Goal: Task Accomplishment & Management: Use online tool/utility

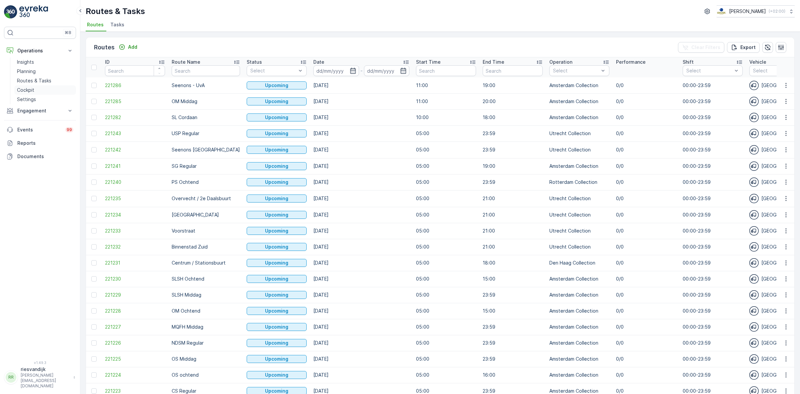
click at [24, 90] on p "Cockpit" at bounding box center [25, 90] width 17 height 7
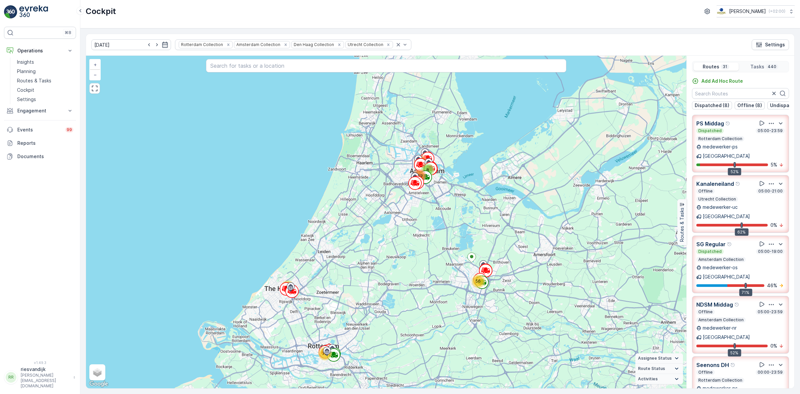
drag, startPoint x: 449, startPoint y: 144, endPoint x: 439, endPoint y: 168, distance: 25.8
click at [440, 168] on div "56 31 78 8 107 159 + − Satellite Roadmap Terrain Hybrid Leaflet Keyboard shortc…" at bounding box center [386, 222] width 601 height 332
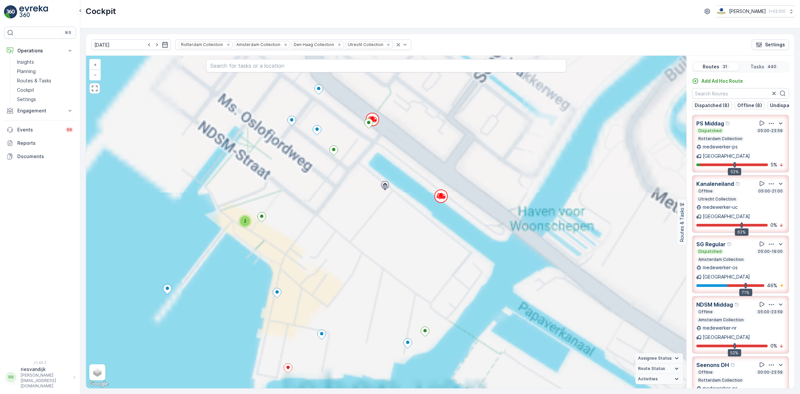
drag, startPoint x: 419, startPoint y: 175, endPoint x: 492, endPoint y: 196, distance: 75.9
click at [487, 197] on div "2 2 2 2 3 2 2 2 3 2 2 2 2 2 2 2 5 2 3 6 2 2 2 3 2 2 2 2 2 2 3 2 3 2 2 2 2 4 4 2…" at bounding box center [386, 222] width 601 height 332
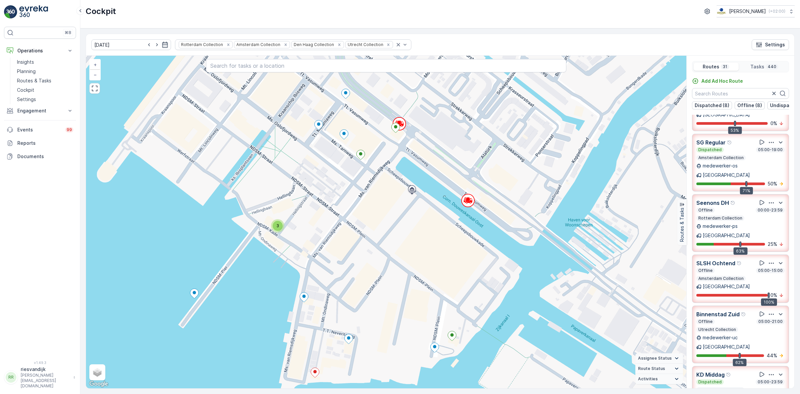
scroll to position [110, 0]
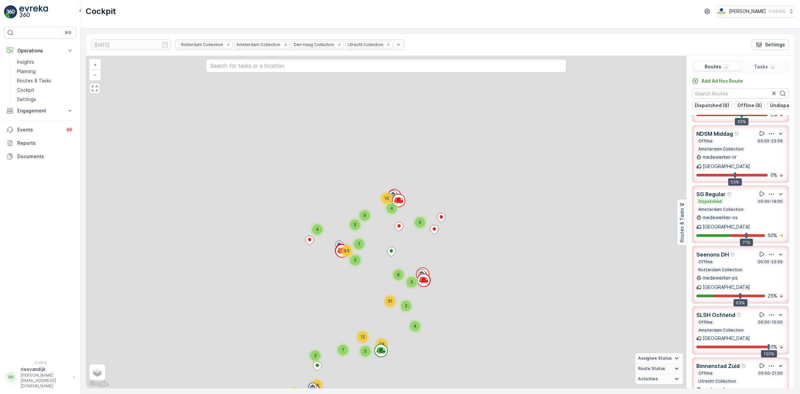
drag, startPoint x: 427, startPoint y: 230, endPoint x: 426, endPoint y: 212, distance: 18.7
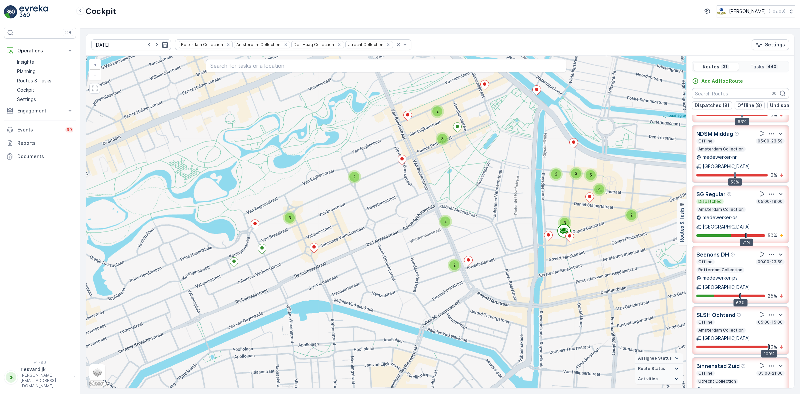
drag, startPoint x: 471, startPoint y: 264, endPoint x: 499, endPoint y: 208, distance: 62.3
click at [499, 208] on div "2 2 2 2 2 3 3 3 2 2 2 2 3 2 2 2 3 2 2 2 2 2 2 5 3 3 7 2 2 2 3 2 2 2 2 2 2 3 2 3…" at bounding box center [386, 222] width 601 height 332
click at [563, 230] on icon at bounding box center [563, 229] width 3 height 3
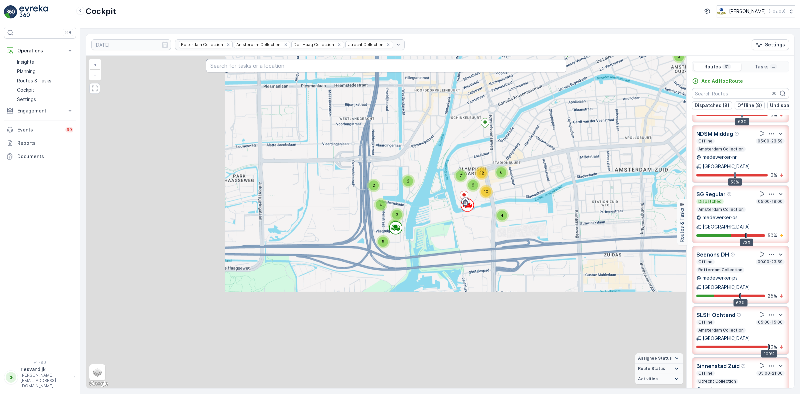
drag, startPoint x: 431, startPoint y: 181, endPoint x: 551, endPoint y: 65, distance: 166.3
click at [551, 65] on div "2 2 2 2 2 5 2 2 2 4 2 3 3 4 14 2 10 4 7 5 3 2 3 3 7 2 3 6 2 4 2 2 2 5 3 2 2 2 3…" at bounding box center [386, 222] width 601 height 332
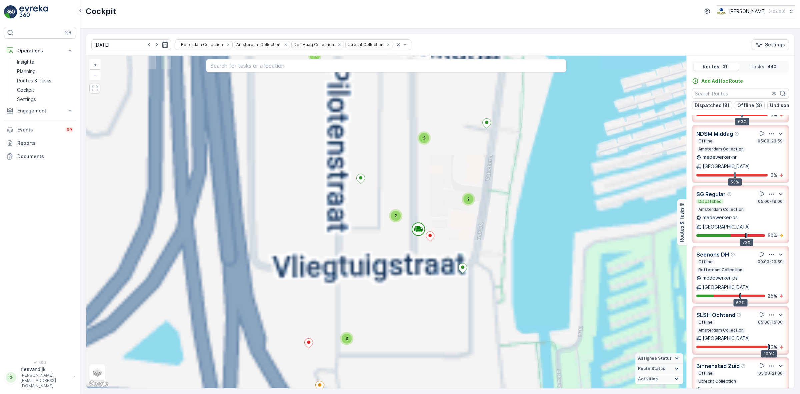
drag, startPoint x: 422, startPoint y: 267, endPoint x: 415, endPoint y: 218, distance: 50.2
click at [427, 207] on div "2 2 2 2 2 3 2 2 2 2 2 2 3 3 2 3 2 2 2 3 2 2 2 2 2 3 2 3 2 2 2 4 2 2 2 2 2 2 2 2…" at bounding box center [386, 222] width 601 height 332
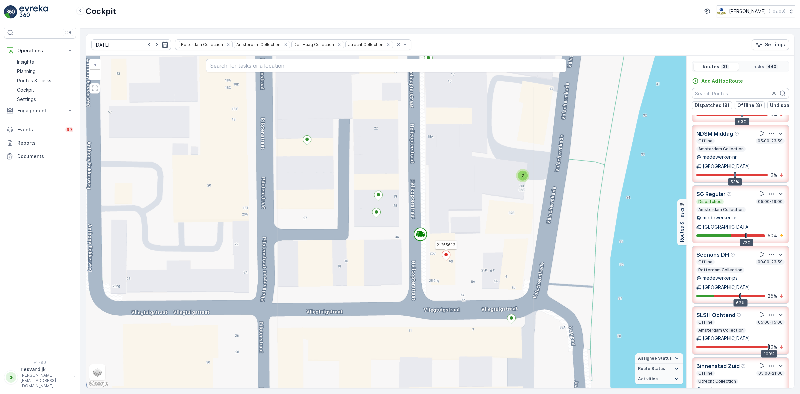
click at [448, 258] on icon at bounding box center [446, 255] width 8 height 10
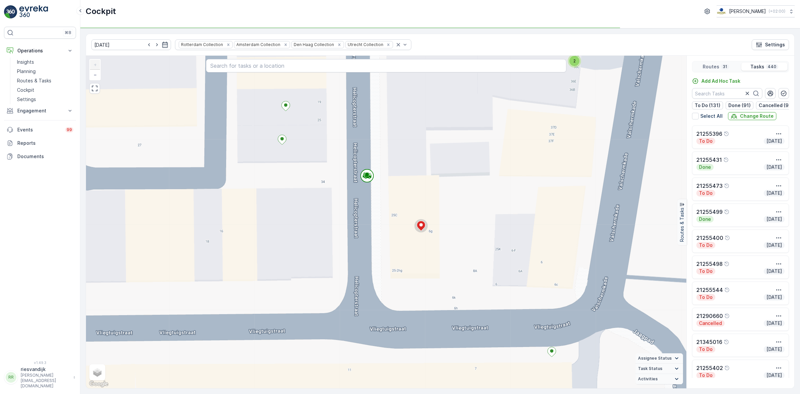
drag, startPoint x: 533, startPoint y: 203, endPoint x: 502, endPoint y: 209, distance: 31.6
click at [502, 209] on div "2 2 2 2 2 2 2 2 2 2 3 3 2 2 2 2 2 2 2 2 2 3 2 3 2 2 2 2 2 2 2 2 2 2 2 2 2 2 2 2…" at bounding box center [386, 222] width 601 height 332
drag, startPoint x: 430, startPoint y: 246, endPoint x: 427, endPoint y: 259, distance: 13.4
click at [428, 262] on div "2 2 2 2 2 2 2 2 2 2 3 3 2 2 2 2 2 2 2 2 2 3 2 3 2 2 2 2 2 2 2 2 2 2 2 2 2 2 2 2…" at bounding box center [386, 222] width 601 height 332
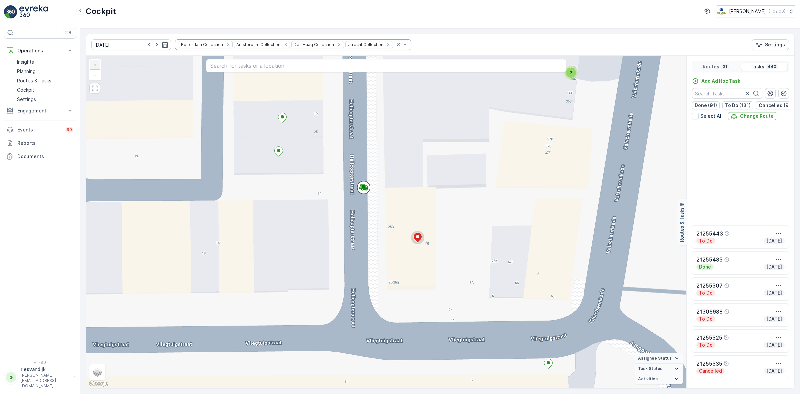
scroll to position [1334, 0]
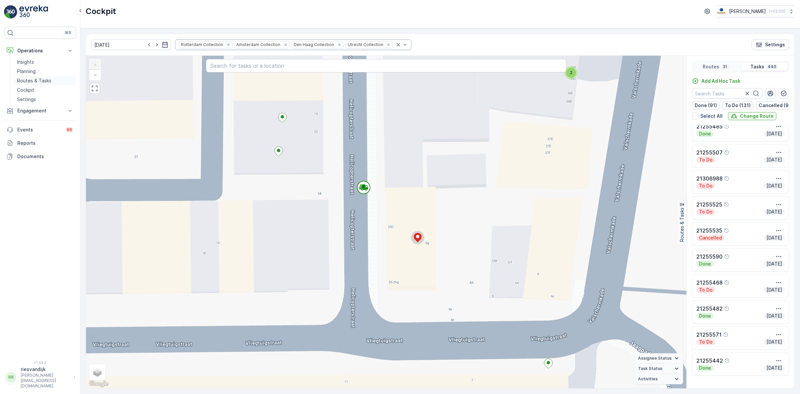
click at [34, 81] on p "Routes & Tasks" at bounding box center [34, 80] width 34 height 7
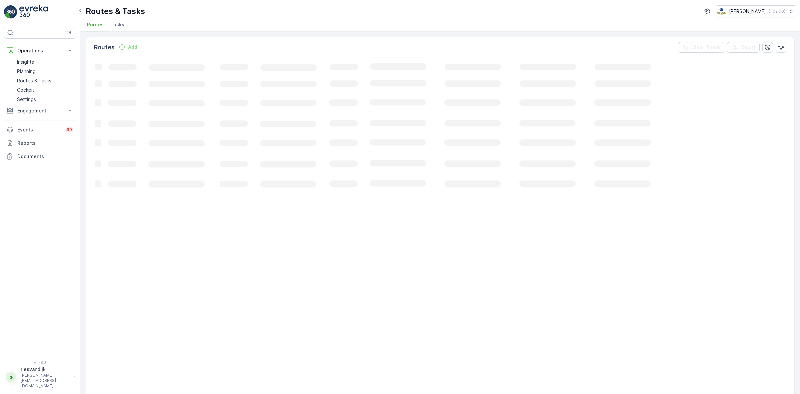
click at [116, 26] on span "Tasks" at bounding box center [117, 24] width 14 height 7
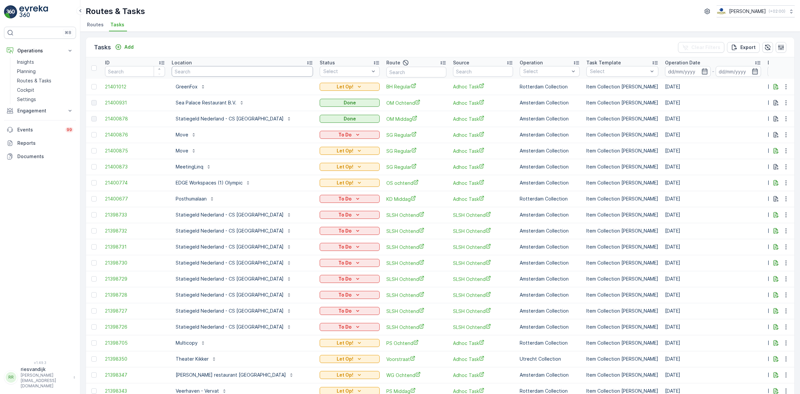
click at [207, 71] on input "text" at bounding box center [242, 71] width 141 height 11
click at [191, 74] on input "text" at bounding box center [242, 71] width 141 height 11
type input "helic"
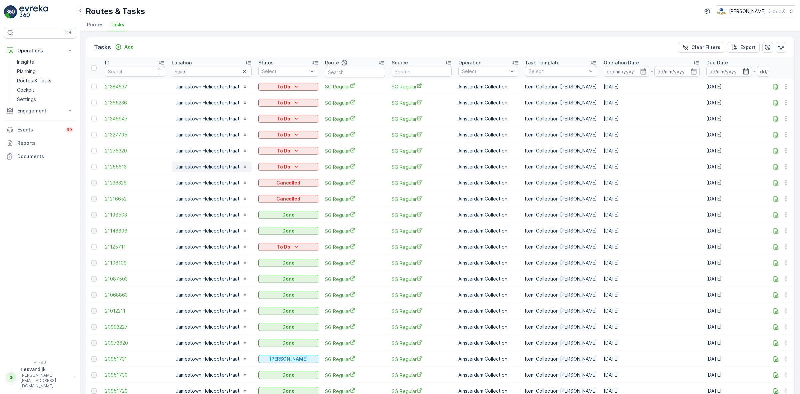
click at [202, 167] on p "Jamestown Helicopterstraat" at bounding box center [208, 166] width 64 height 7
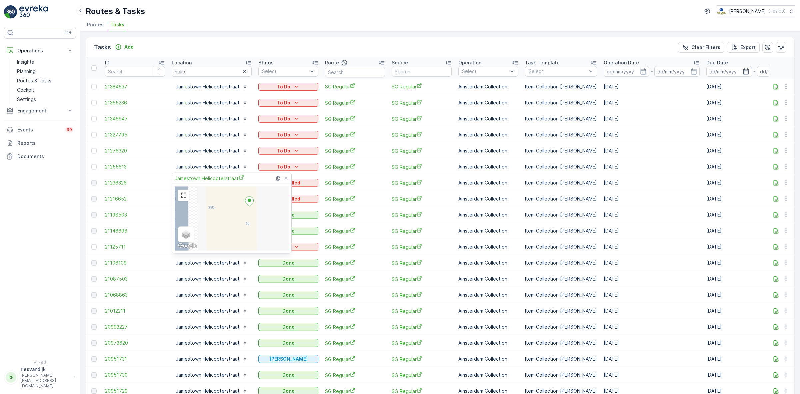
drag, startPoint x: 268, startPoint y: 202, endPoint x: 280, endPoint y: 200, distance: 11.9
click at [280, 200] on div "Satellite Roadmap Terrain Hybrid Leaflet Keyboard shortcuts Map Data Map data ©…" at bounding box center [232, 218] width 114 height 64
click at [270, 207] on div "Satellite Roadmap Terrain Hybrid Leaflet Keyboard shortcuts Map Data Map data ©…" at bounding box center [232, 218] width 114 height 64
drag, startPoint x: 264, startPoint y: 225, endPoint x: 276, endPoint y: 205, distance: 23.2
click at [276, 205] on div "Satellite Roadmap Terrain Hybrid Leaflet Keyboard shortcuts Map Data Map data ©…" at bounding box center [232, 218] width 114 height 64
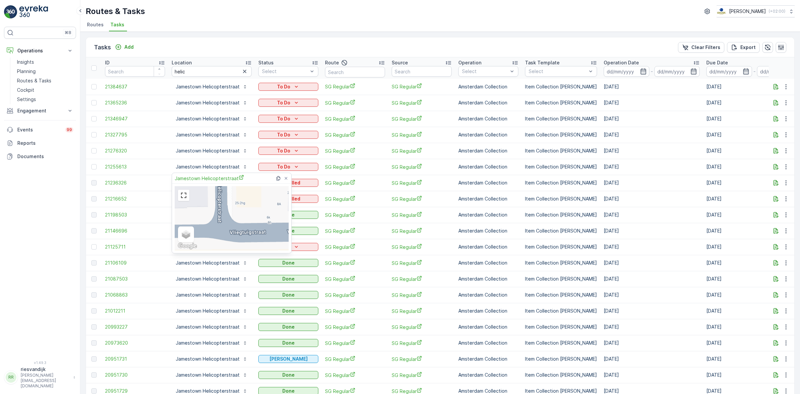
drag, startPoint x: 262, startPoint y: 222, endPoint x: 252, endPoint y: 206, distance: 19.3
click at [249, 195] on div "Satellite Roadmap Terrain Hybrid Leaflet Keyboard shortcuts Map Data Map data ©…" at bounding box center [232, 218] width 114 height 64
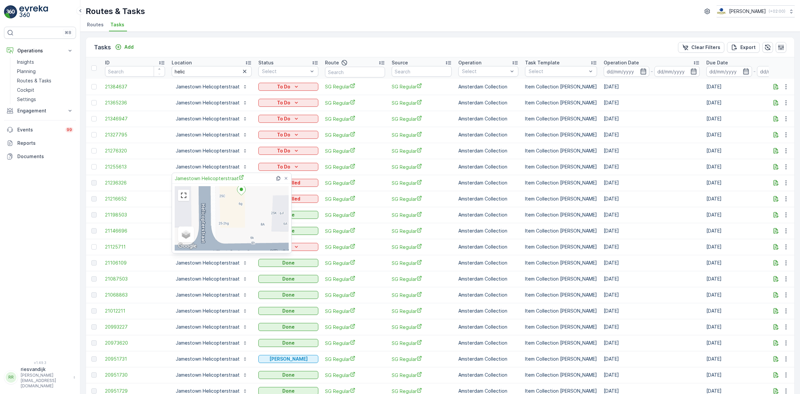
drag, startPoint x: 258, startPoint y: 240, endPoint x: 255, endPoint y: 245, distance: 5.2
click at [255, 245] on div "Satellite Roadmap Terrain Hybrid Leaflet Keyboard shortcuts Map Data Map data ©…" at bounding box center [232, 218] width 114 height 64
drag, startPoint x: 259, startPoint y: 212, endPoint x: 253, endPoint y: 229, distance: 18.3
click at [254, 233] on div "Satellite Roadmap Terrain Hybrid Leaflet Keyboard shortcuts Map Data Map data ©…" at bounding box center [232, 218] width 114 height 64
drag, startPoint x: 247, startPoint y: 225, endPoint x: 247, endPoint y: 228, distance: 3.4
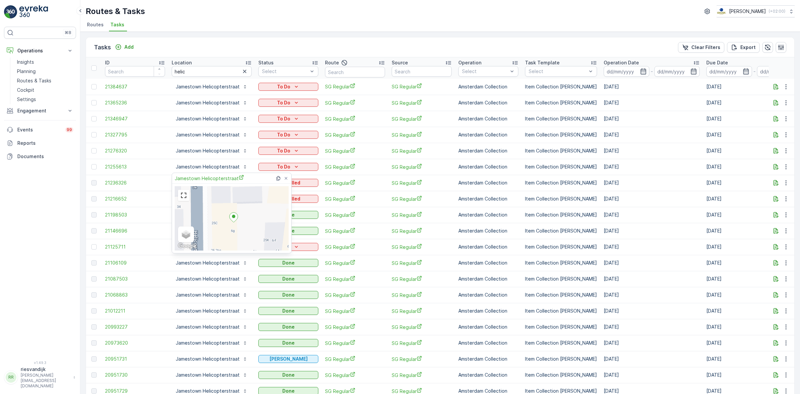
click at [247, 228] on div "Satellite Roadmap Terrain Hybrid Leaflet Keyboard shortcuts Map Data Map data ©…" at bounding box center [232, 218] width 114 height 64
click at [773, 82] on td at bounding box center [782, 87] width 26 height 16
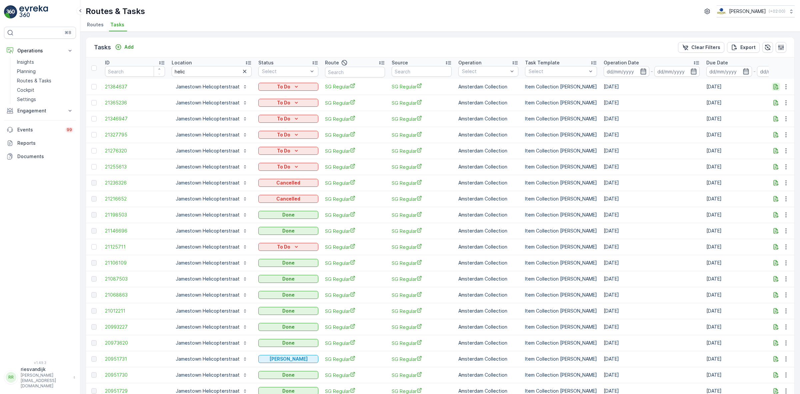
click at [773, 85] on icon "button" at bounding box center [776, 86] width 7 height 7
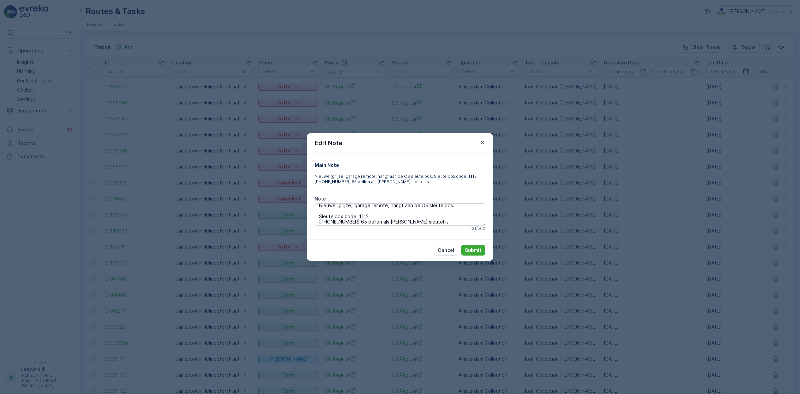
scroll to position [5, 0]
click at [363, 213] on textarea "Nieuwe (grijze) garage remote, hangt aan de OS sleutelbos. Sleutelbox code: 111…" at bounding box center [400, 214] width 171 height 22
click at [364, 213] on textarea "Nieuwe (grijze) garage remote, hangt aan de OS sleutelbos. Sleutelbox code: 111…" at bounding box center [400, 214] width 171 height 22
click at [364, 221] on textarea "Nieuwe (grijze) garage remote, hangt aan de OS sleutelbos. Sleutelbox code: 111…" at bounding box center [400, 214] width 171 height 22
click at [563, 194] on div "Edit Note Main Note Nieuwe (grijze) garage remote, hangt aan de OS sleutelbos. …" at bounding box center [400, 197] width 800 height 394
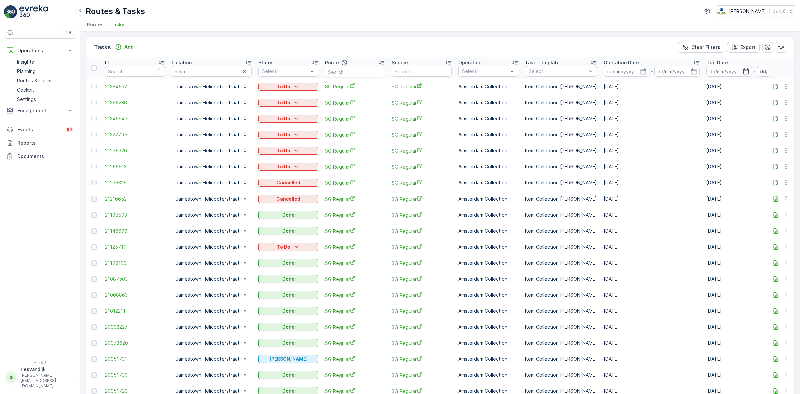
scroll to position [208, 0]
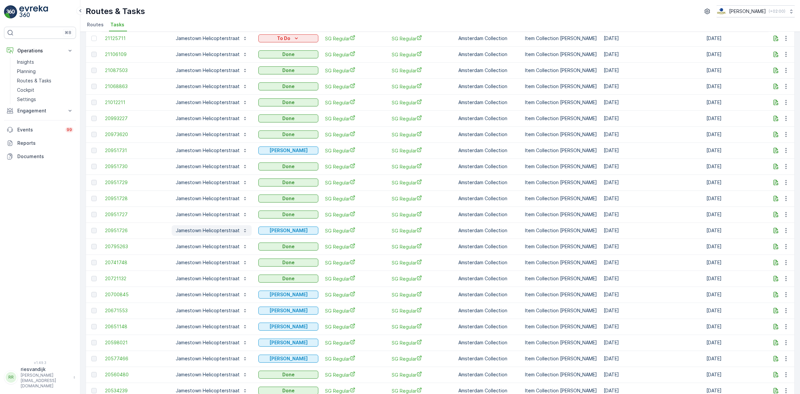
click at [224, 231] on p "Jamestown Helicopterstraat" at bounding box center [208, 230] width 64 height 7
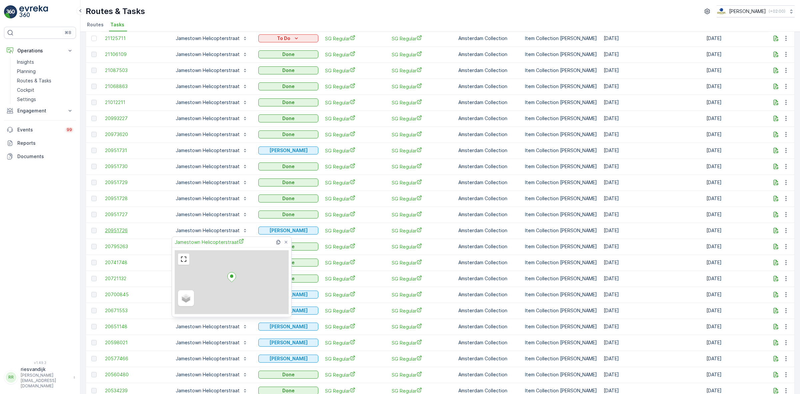
click at [119, 230] on span "20951726" at bounding box center [135, 230] width 60 height 7
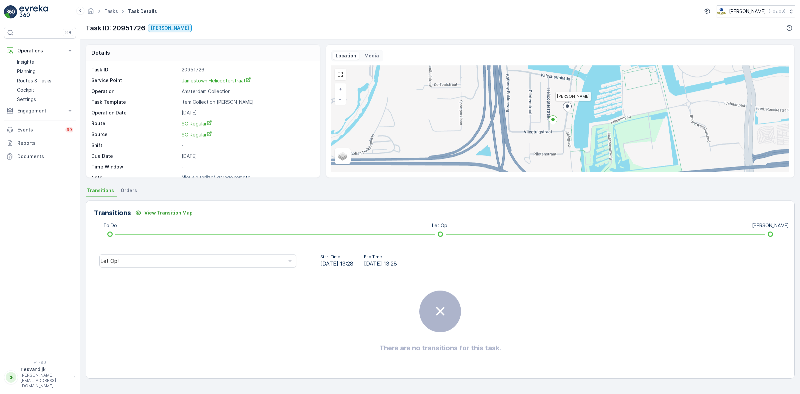
click at [246, 272] on div "There are no transitions for this task." at bounding box center [440, 321] width 693 height 100
click at [143, 220] on div "[PERSON_NAME]" at bounding box center [197, 222] width 189 height 6
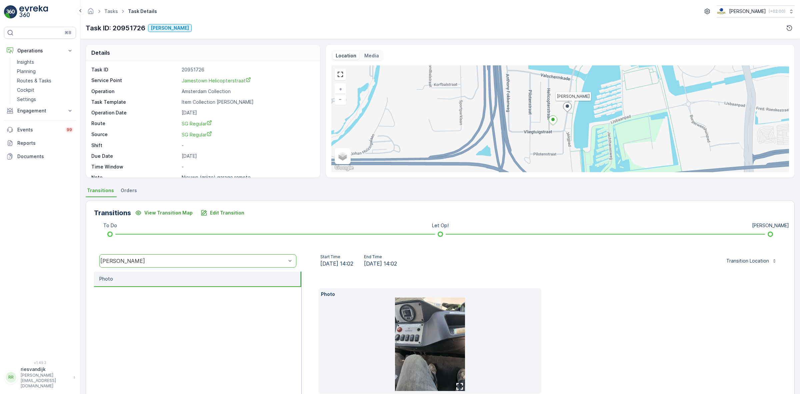
scroll to position [37, 0]
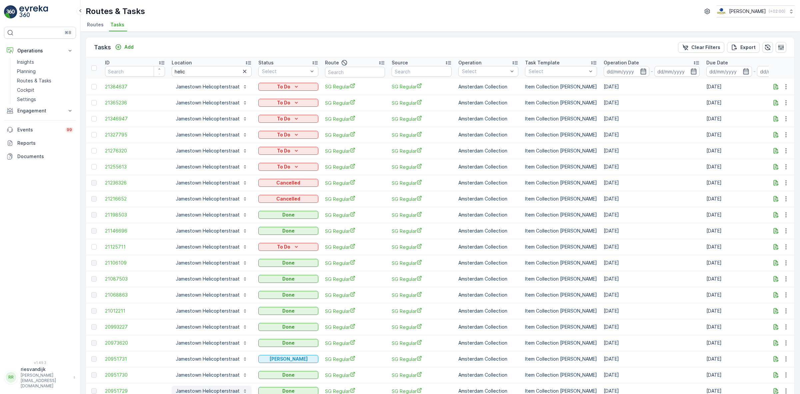
scroll to position [125, 0]
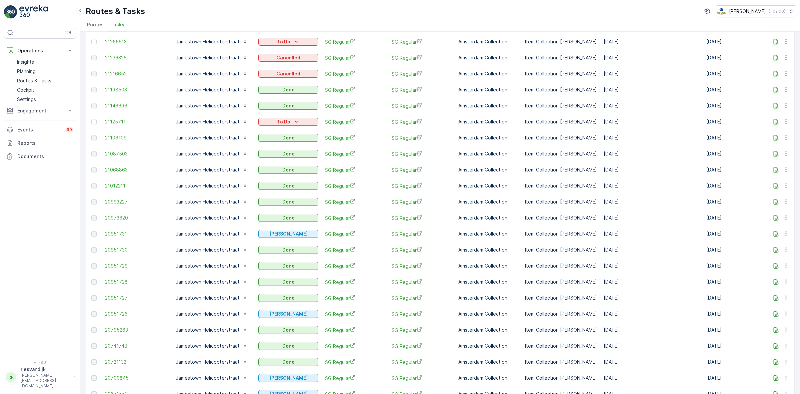
click at [111, 317] on td "20951726" at bounding box center [135, 314] width 67 height 16
click at [113, 312] on span "20951726" at bounding box center [135, 313] width 60 height 7
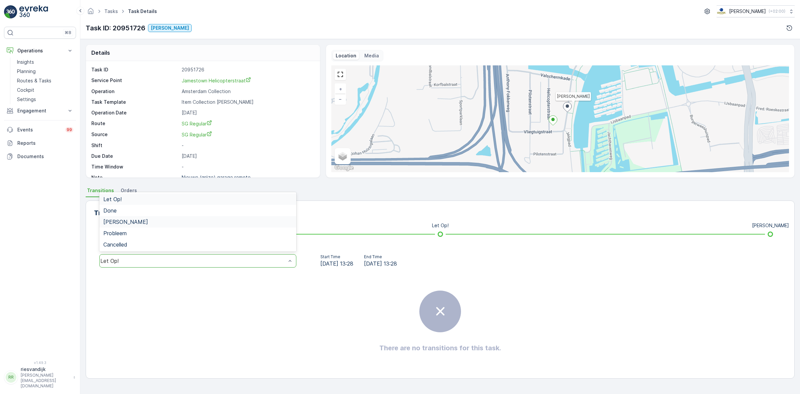
click at [171, 217] on div "[PERSON_NAME]" at bounding box center [197, 221] width 197 height 11
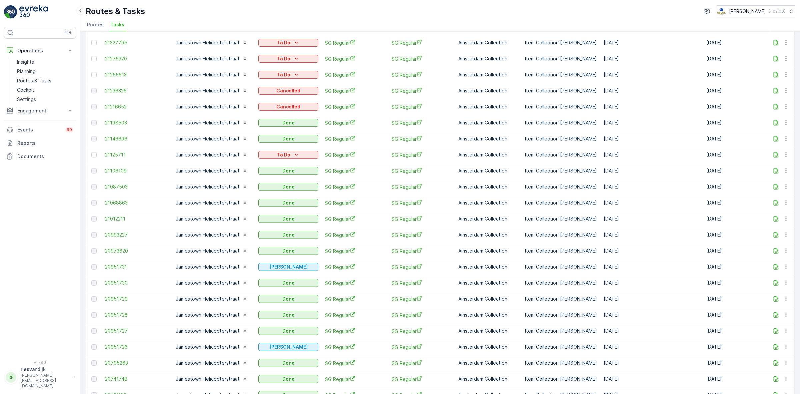
scroll to position [167, 0]
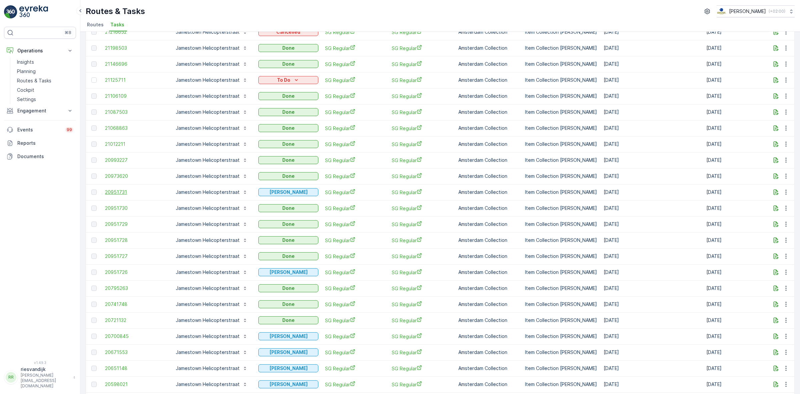
click at [126, 189] on span "20951731" at bounding box center [135, 192] width 60 height 7
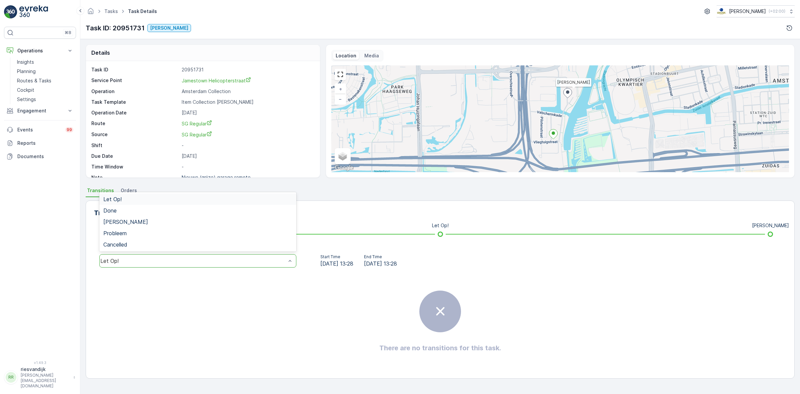
click at [194, 267] on div "Let Op!" at bounding box center [197, 260] width 197 height 13
click at [157, 222] on div "[PERSON_NAME]" at bounding box center [197, 222] width 189 height 6
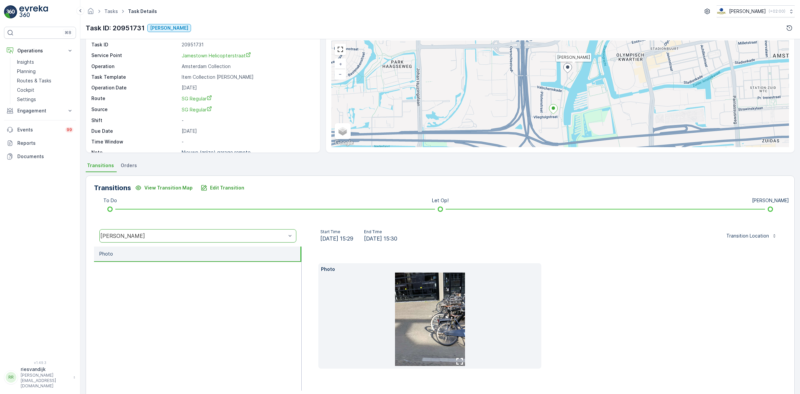
scroll to position [37, 0]
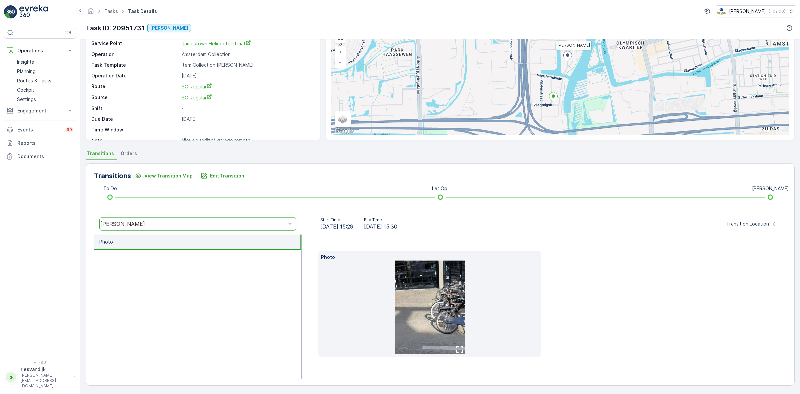
click at [424, 284] on img at bounding box center [430, 306] width 70 height 93
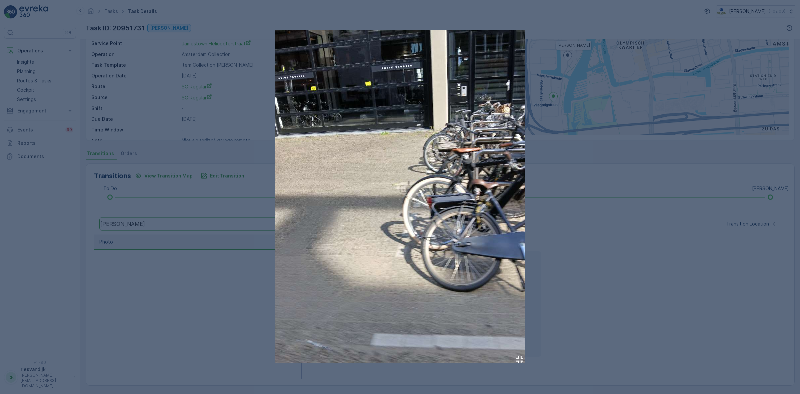
click at [179, 186] on div at bounding box center [400, 197] width 800 height 394
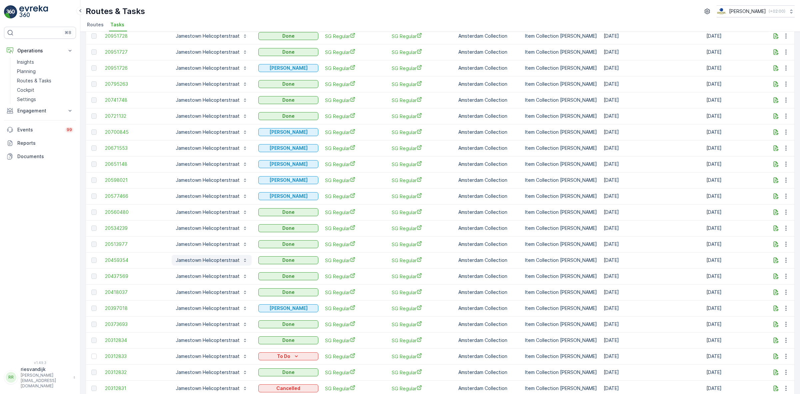
scroll to position [375, 0]
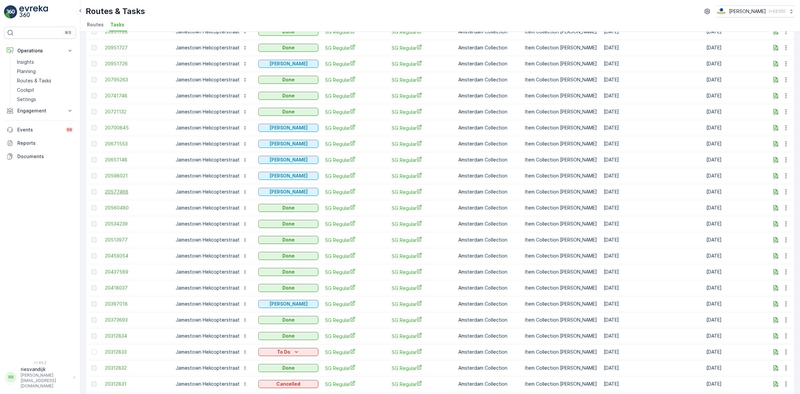
click at [117, 189] on span "20577466" at bounding box center [135, 191] width 60 height 7
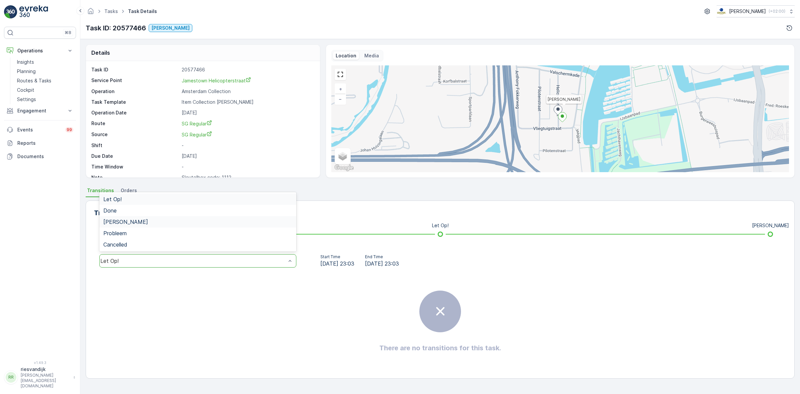
click at [164, 222] on div "[PERSON_NAME]" at bounding box center [197, 222] width 189 height 6
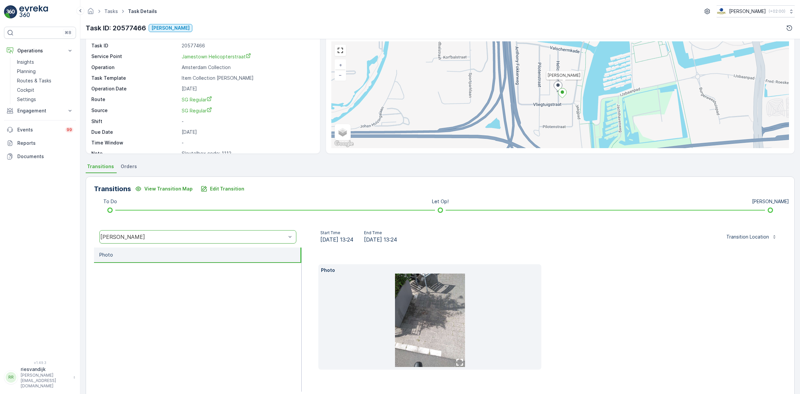
scroll to position [37, 0]
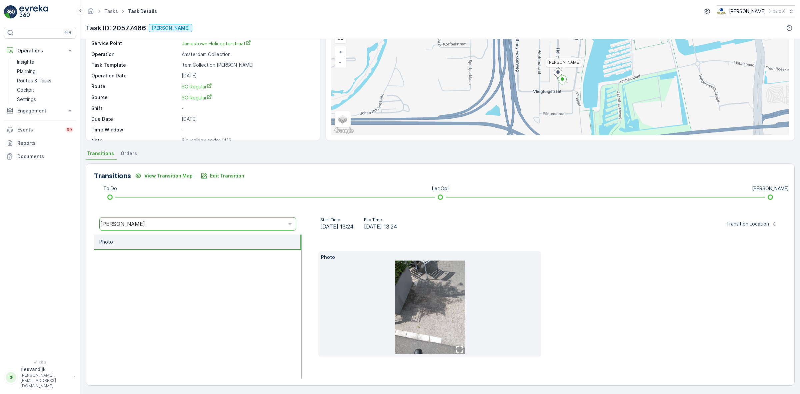
click at [448, 279] on img at bounding box center [430, 306] width 70 height 93
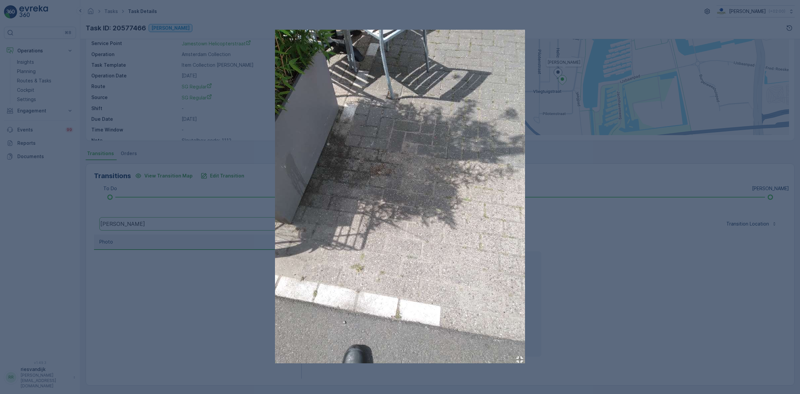
click at [604, 200] on div at bounding box center [400, 197] width 800 height 394
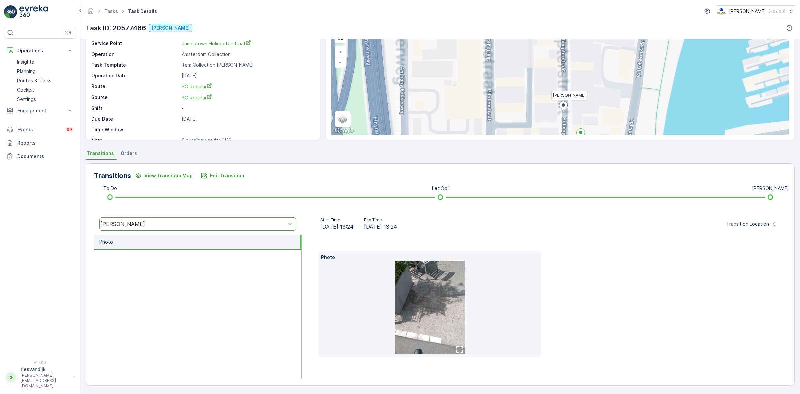
scroll to position [27, 0]
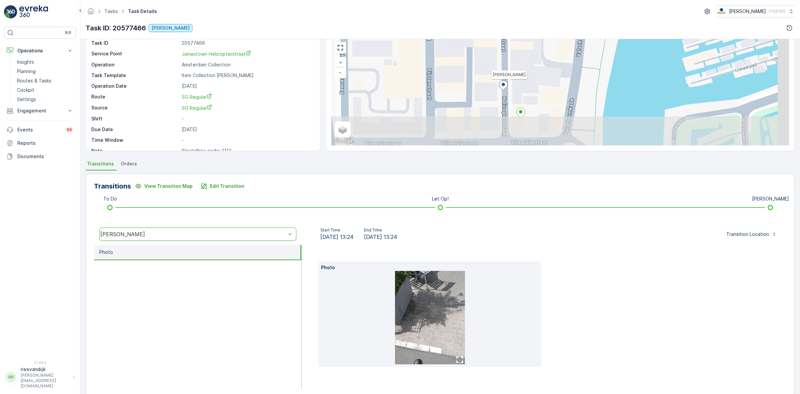
drag, startPoint x: 575, startPoint y: 98, endPoint x: 514, endPoint y: 64, distance: 69.7
click at [514, 64] on div "Geen Afval + − Satellite Roadmap Terrain Hybrid Leaflet Keyboard shortcuts Map …" at bounding box center [560, 92] width 458 height 107
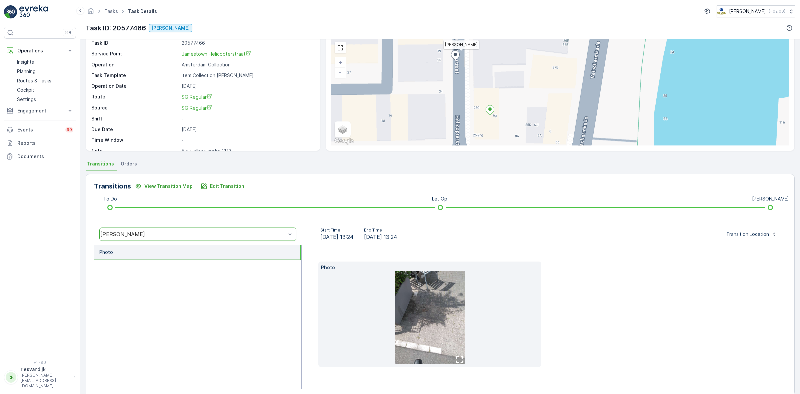
drag, startPoint x: 514, startPoint y: 102, endPoint x: 488, endPoint y: 87, distance: 30.2
click at [488, 87] on div "Geen Afval + − Satellite Roadmap Terrain Hybrid Leaflet Keyboard shortcuts Map …" at bounding box center [560, 92] width 458 height 107
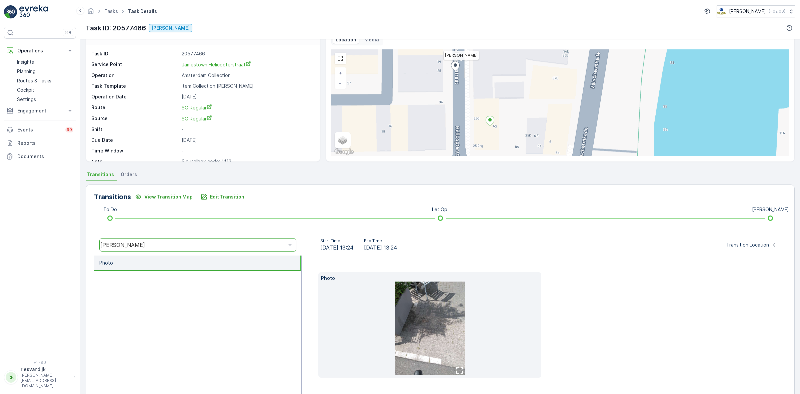
scroll to position [0, 0]
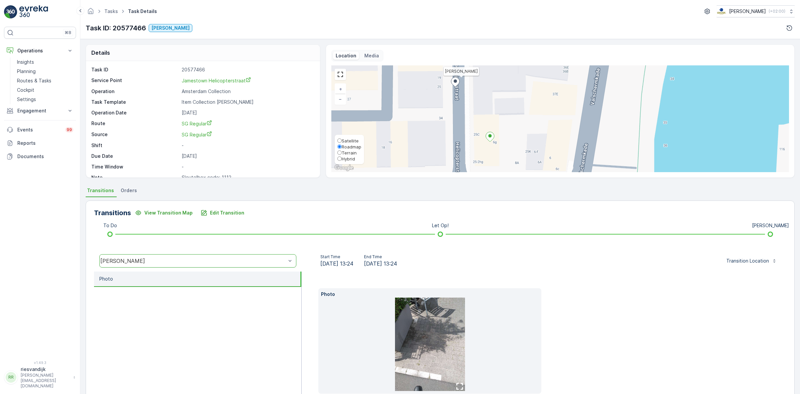
click at [352, 138] on span "Satellite" at bounding box center [350, 140] width 17 height 5
click at [339, 138] on input "Satellite" at bounding box center [339, 140] width 4 height 4
radio input "true"
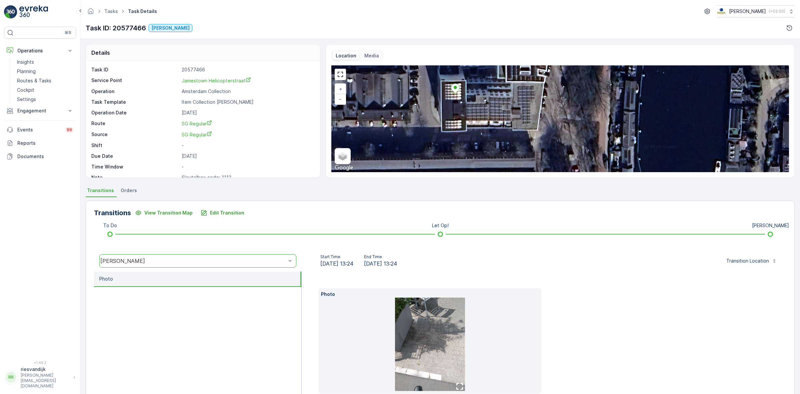
drag, startPoint x: 519, startPoint y: 126, endPoint x: 483, endPoint y: 78, distance: 59.6
click at [483, 78] on div "Geen Afval + − Satellite Roadmap Terrain Hybrid Leaflet Keyboard shortcuts Map …" at bounding box center [560, 118] width 458 height 107
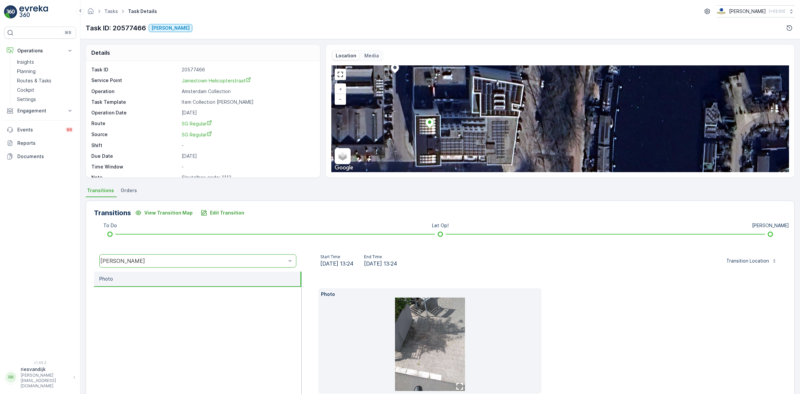
drag, startPoint x: 478, startPoint y: 112, endPoint x: 454, endPoint y: 145, distance: 40.6
click at [455, 144] on div "Geen Afval + − Satellite Roadmap Terrain Hybrid Leaflet Keyboard shortcuts Map …" at bounding box center [560, 118] width 458 height 107
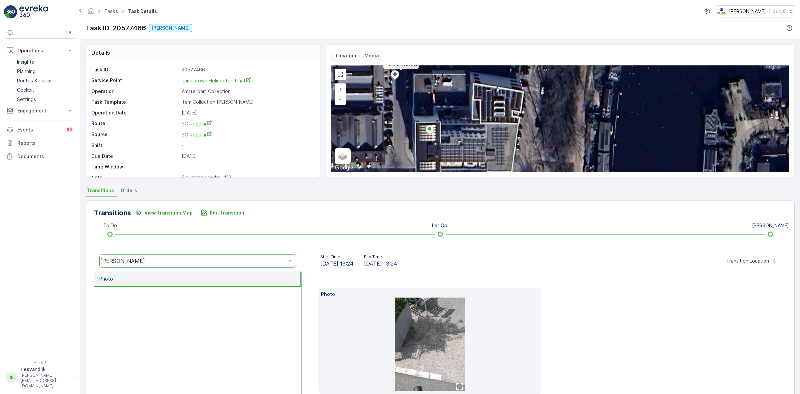
drag, startPoint x: 444, startPoint y: 114, endPoint x: 446, endPoint y: 124, distance: 10.1
click at [446, 124] on div "Geen Afval + − Satellite Roadmap Terrain Hybrid Leaflet Keyboard shortcuts Map …" at bounding box center [560, 118] width 458 height 107
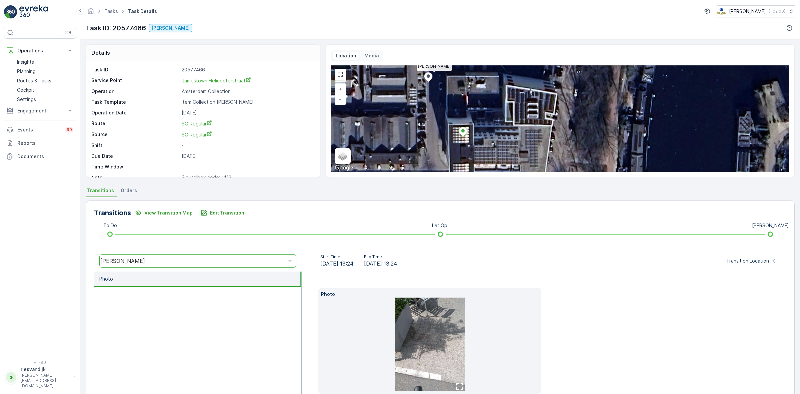
drag, startPoint x: 456, startPoint y: 109, endPoint x: 483, endPoint y: 93, distance: 30.8
click at [483, 93] on div "Geen Afval + − Satellite Roadmap Terrain Hybrid Leaflet Keyboard shortcuts Map …" at bounding box center [560, 118] width 458 height 107
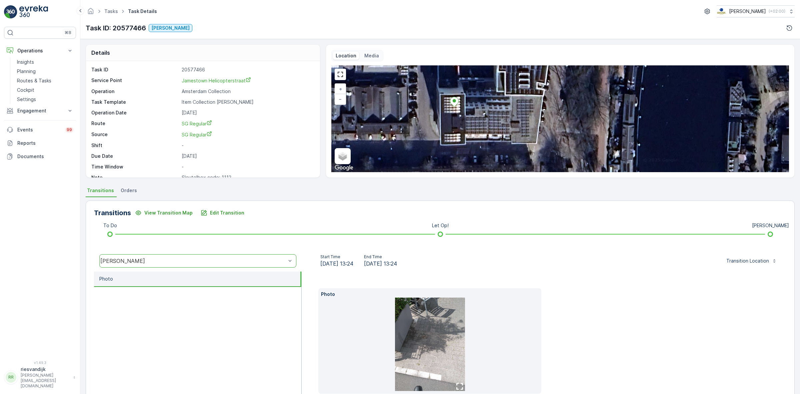
drag, startPoint x: 491, startPoint y: 112, endPoint x: 481, endPoint y: 114, distance: 9.8
click at [480, 84] on div "Geen Afval + − Satellite Roadmap Terrain Hybrid Leaflet Keyboard shortcuts Map …" at bounding box center [560, 118] width 458 height 107
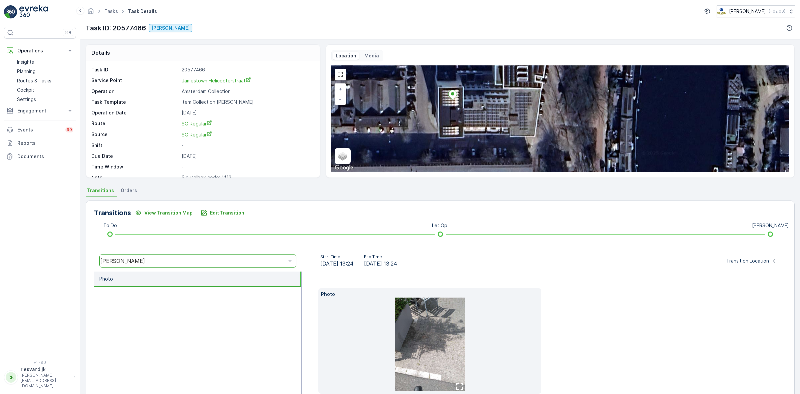
drag, startPoint x: 483, startPoint y: 124, endPoint x: 482, endPoint y: 120, distance: 3.8
click at [482, 120] on div "Geen Afval + − Satellite Roadmap Terrain Hybrid Leaflet Keyboard shortcuts Map …" at bounding box center [560, 118] width 458 height 107
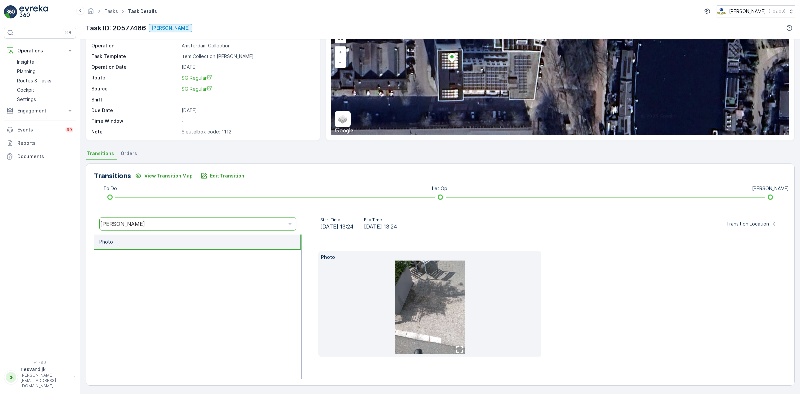
click at [222, 129] on p "Sleutelbox code: 1112" at bounding box center [247, 131] width 131 height 7
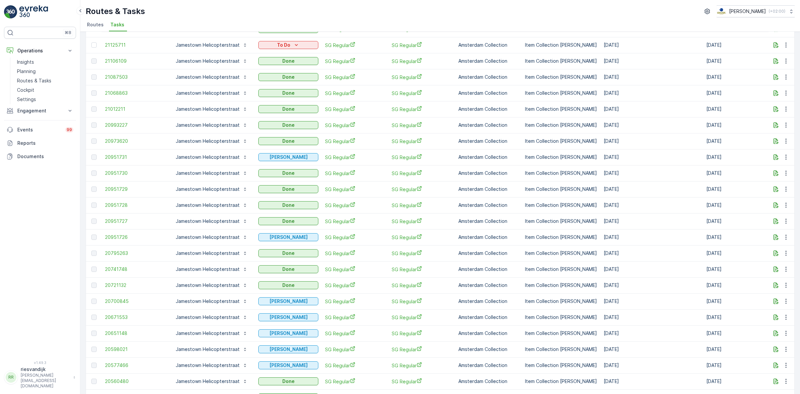
scroll to position [292, 0]
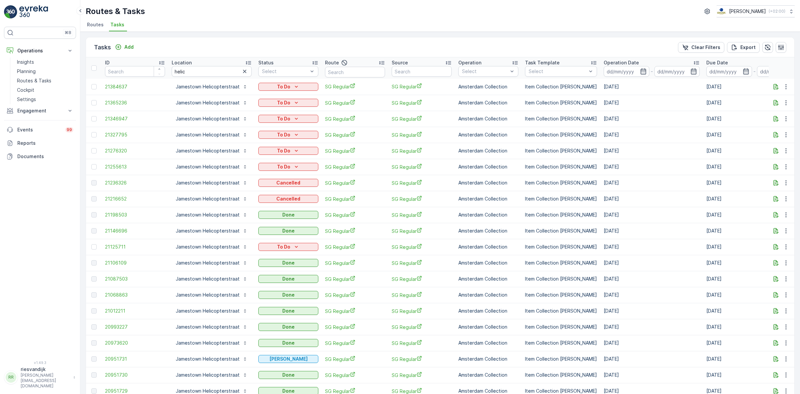
scroll to position [500, 0]
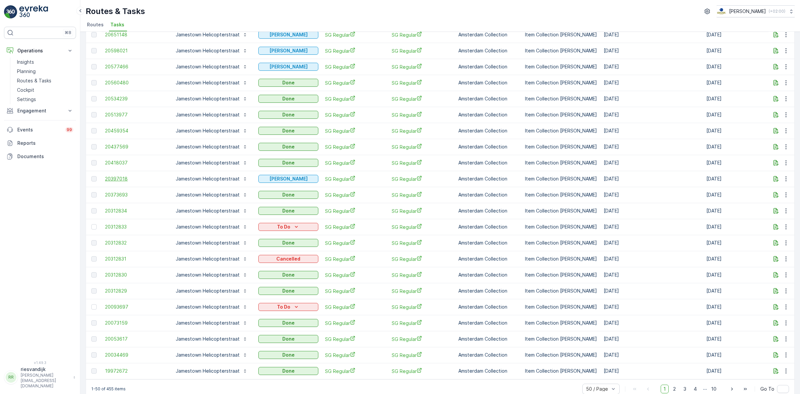
click at [119, 177] on span "20397018" at bounding box center [135, 178] width 60 height 7
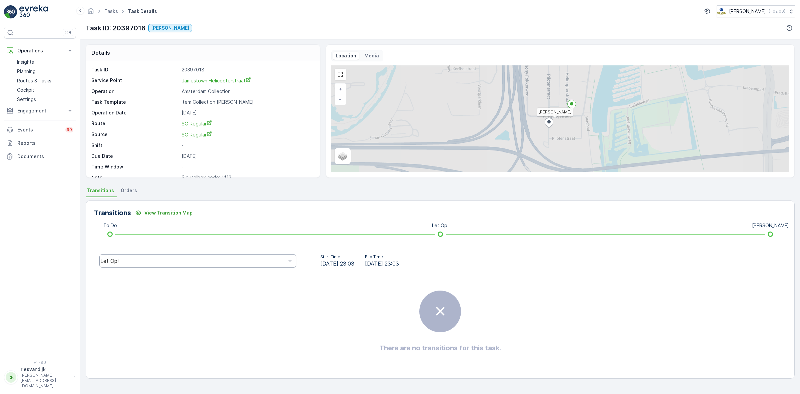
scroll to position [9, 0]
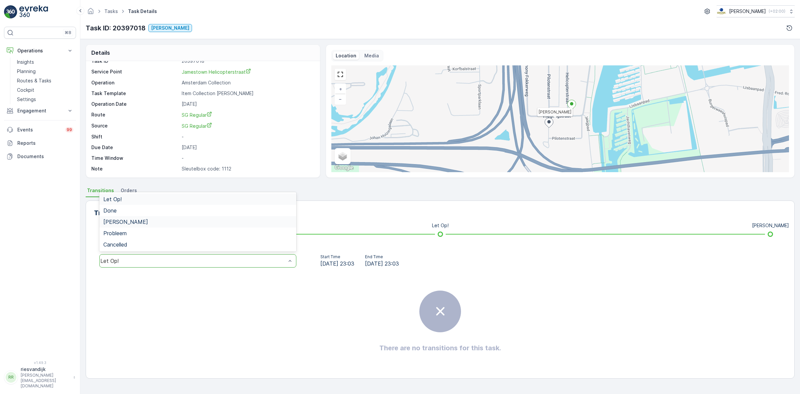
click at [154, 225] on div "[PERSON_NAME]" at bounding box center [197, 221] width 197 height 11
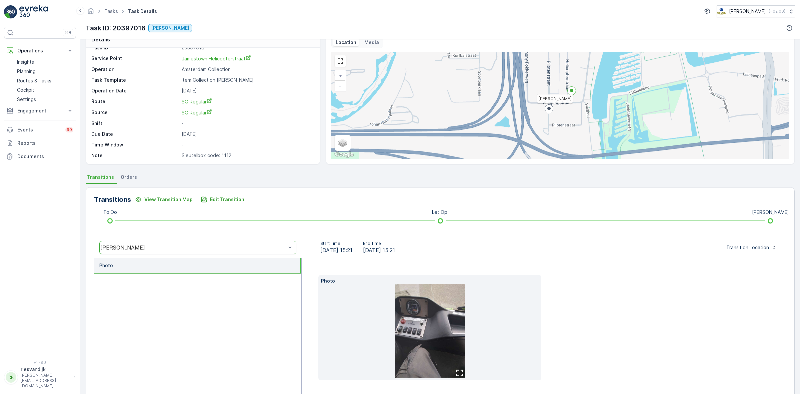
scroll to position [37, 0]
